Goal: Transaction & Acquisition: Purchase product/service

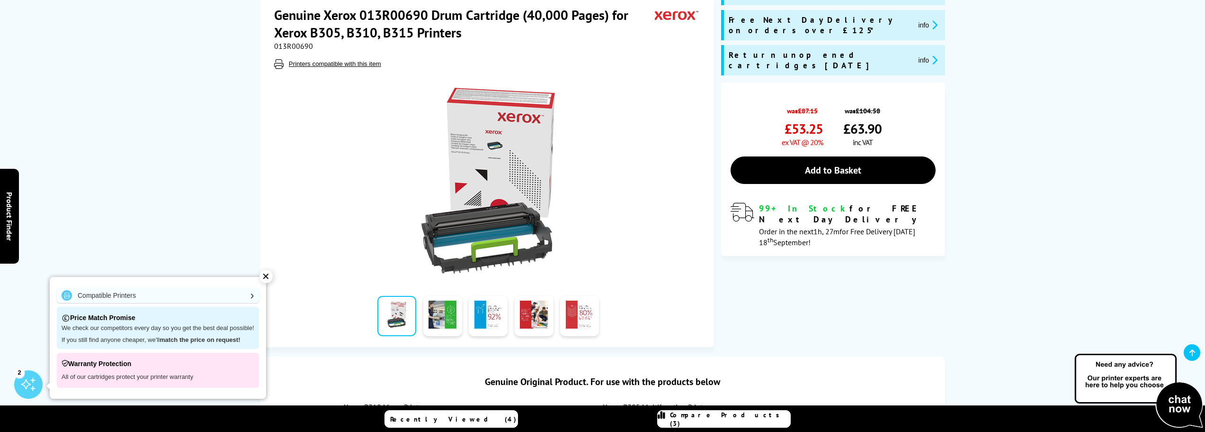
scroll to position [142, 0]
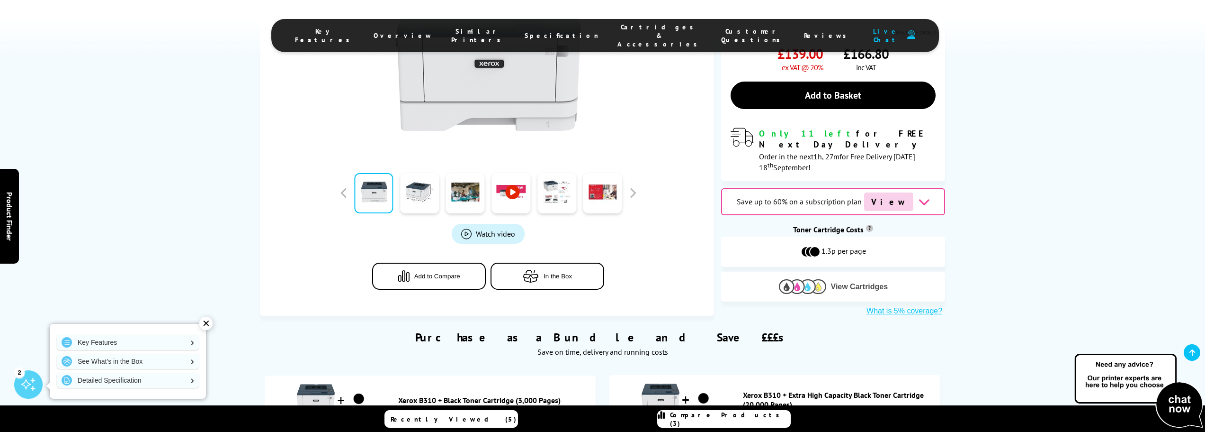
click at [837, 282] on span "View Cartridges" at bounding box center [859, 286] width 57 height 9
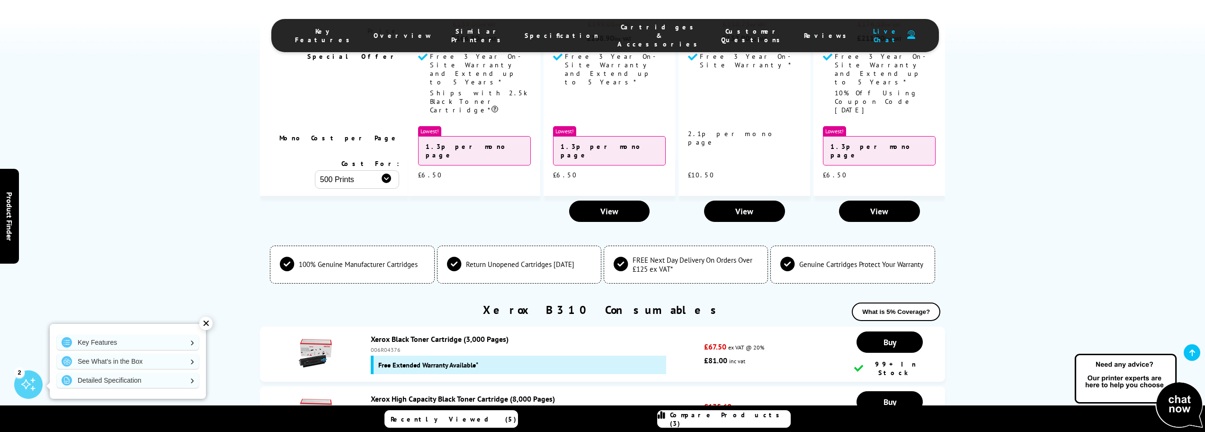
scroll to position [2886, 0]
